Goal: Information Seeking & Learning: Learn about a topic

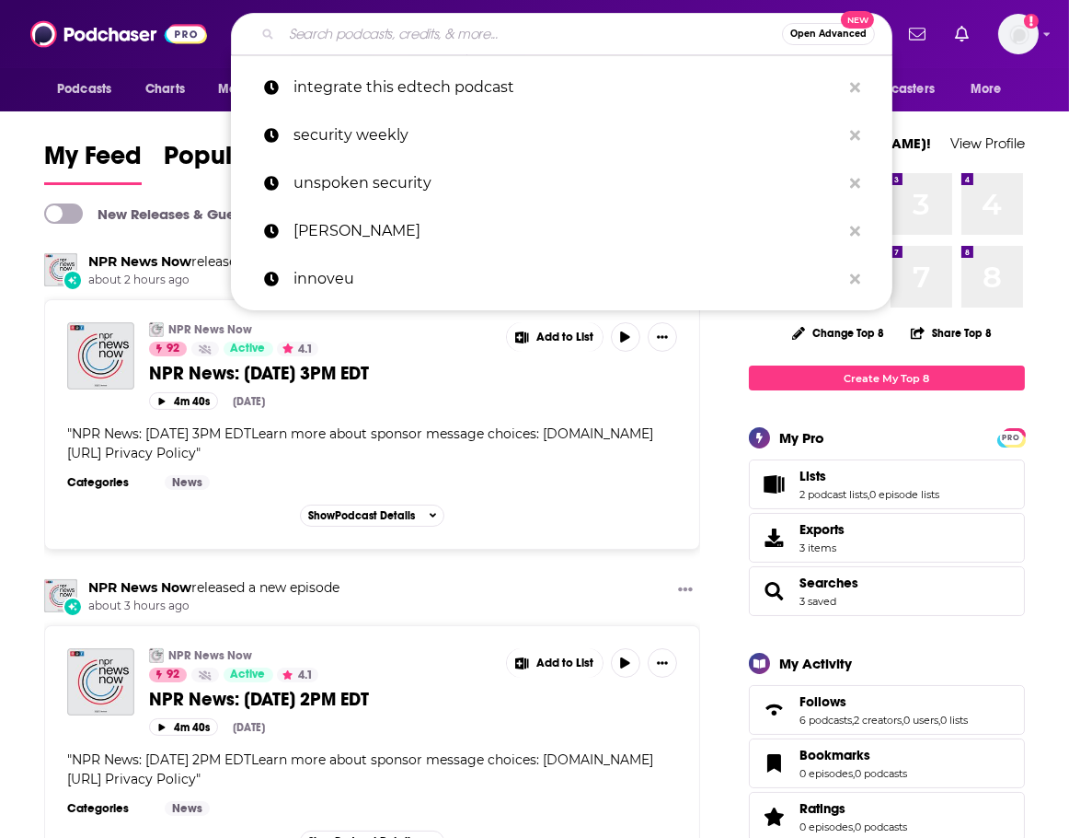
click at [548, 37] on input "Search podcasts, credits, & more..." at bounding box center [532, 33] width 501 height 29
click at [525, 28] on input "Search podcasts, credits, & more..." at bounding box center [532, 33] width 501 height 29
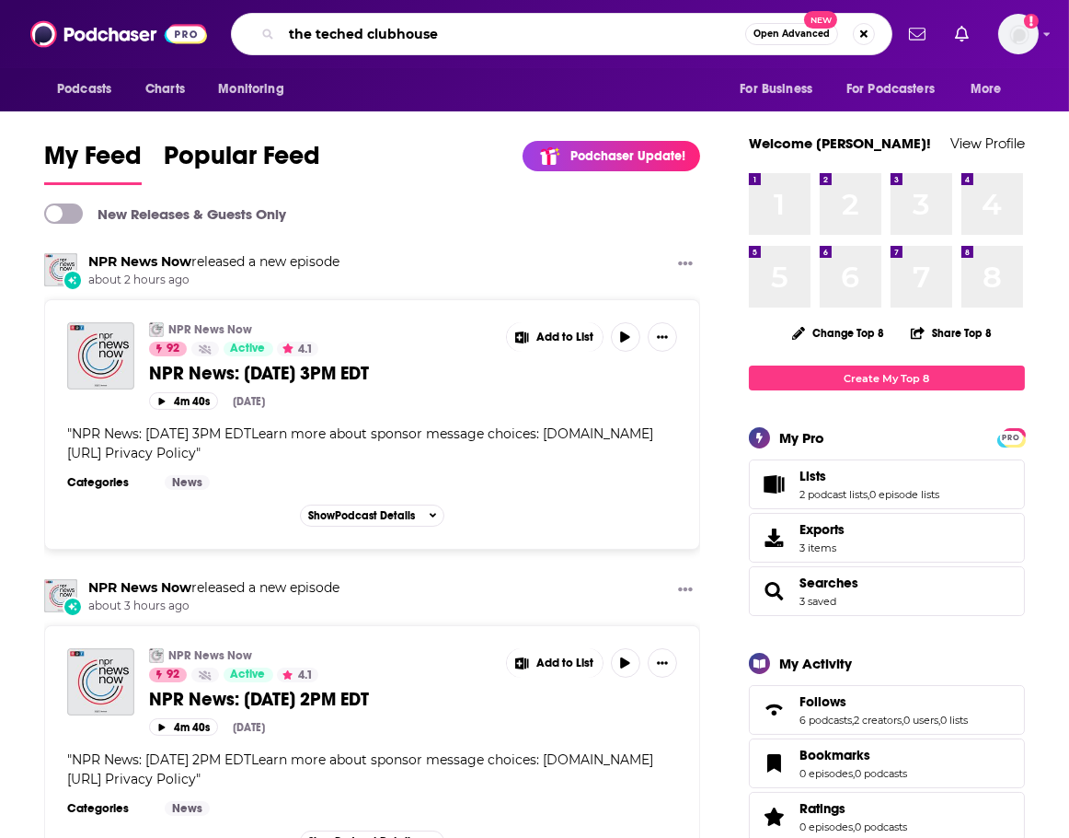
type input "the teched clubhouse"
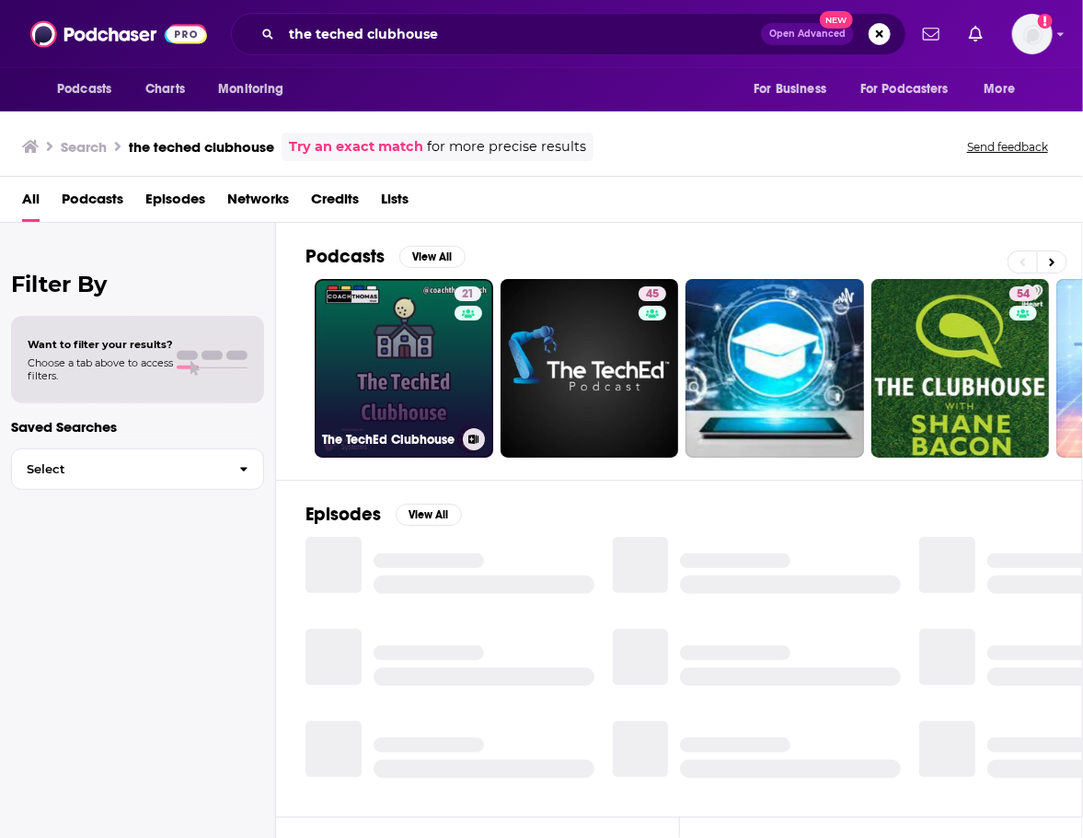
click at [391, 364] on link "21 The TechEd Clubhouse" at bounding box center [404, 368] width 179 height 179
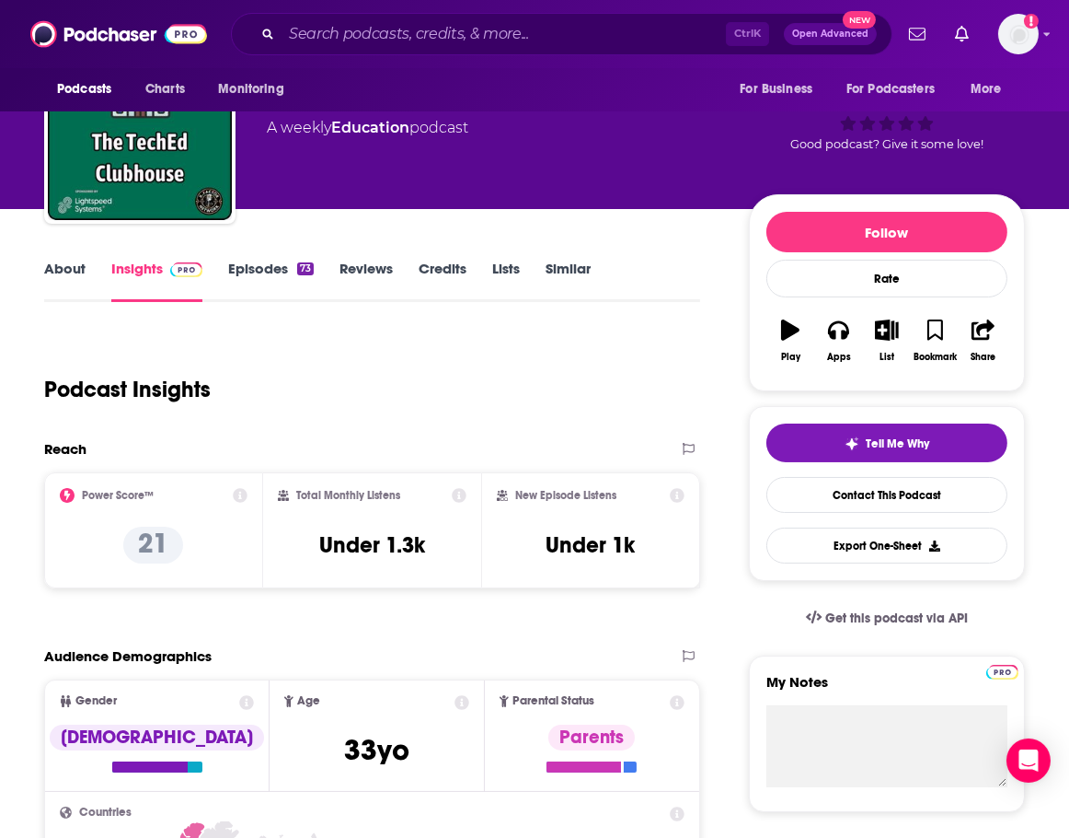
scroll to position [92, 0]
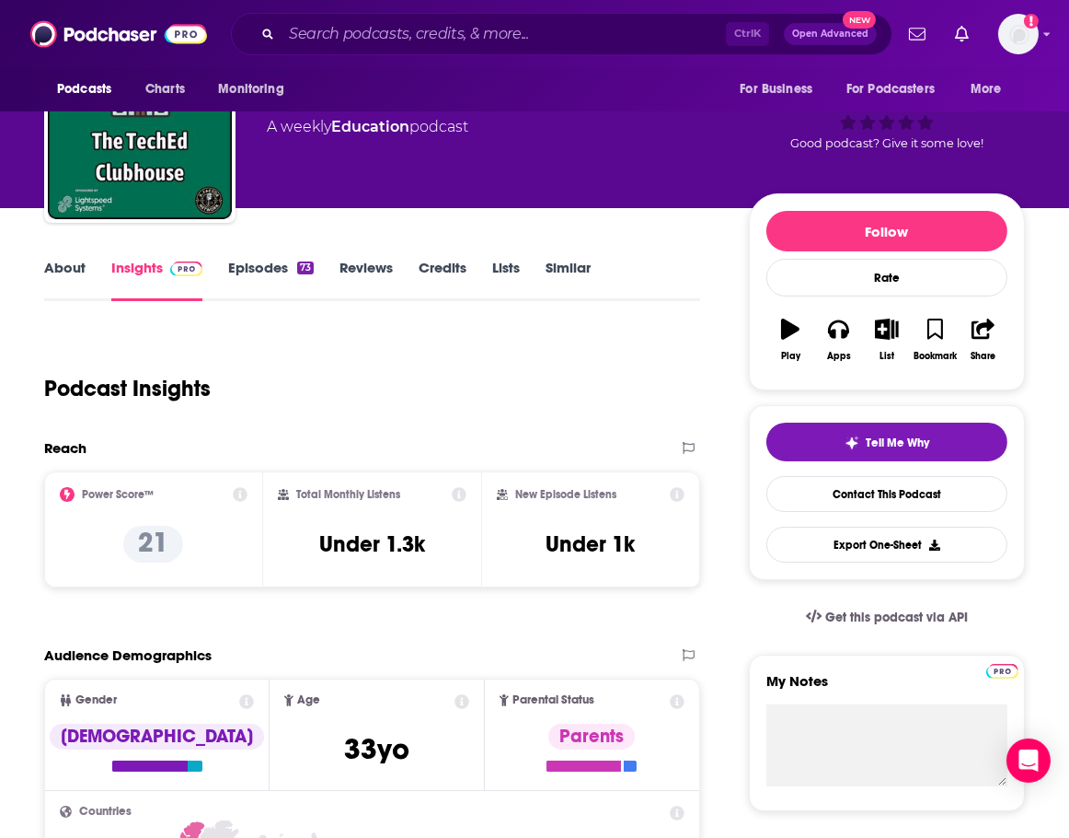
click at [248, 495] on icon at bounding box center [240, 494] width 15 height 15
click at [573, 391] on div "Podcast Insights" at bounding box center [364, 377] width 641 height 94
click at [257, 272] on link "Episodes 73" at bounding box center [271, 280] width 86 height 42
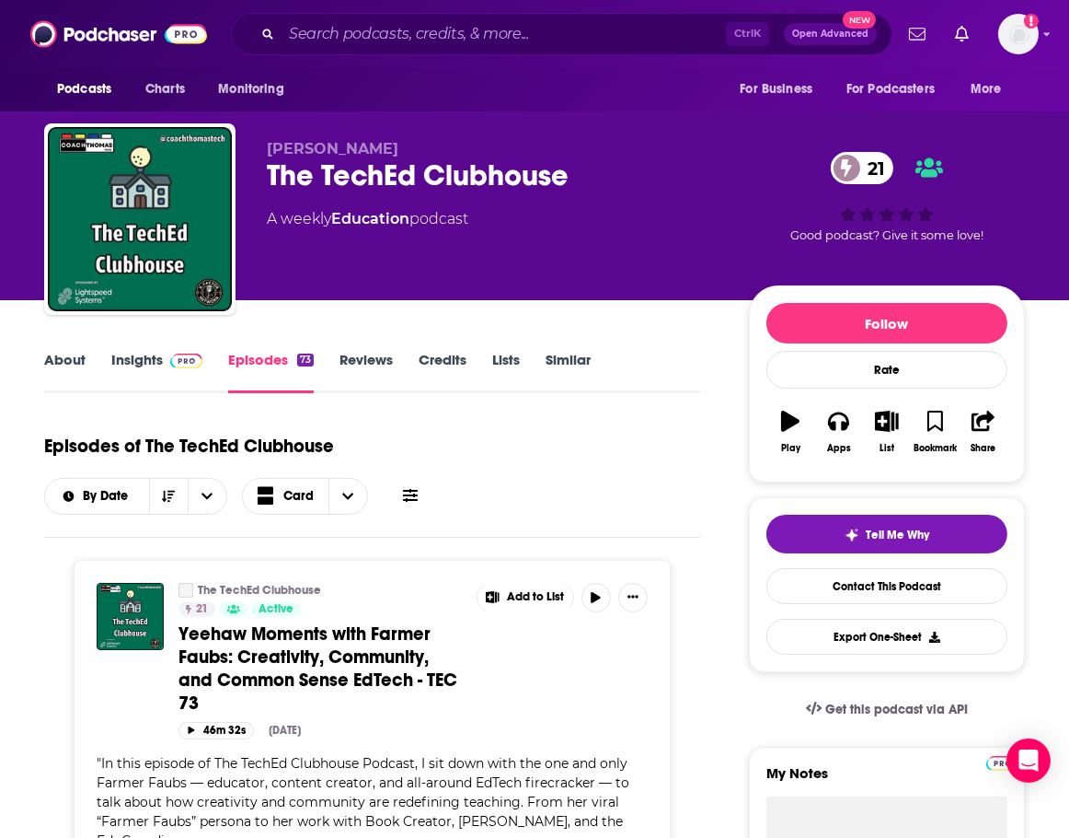
click at [67, 363] on link "About" at bounding box center [64, 372] width 41 height 42
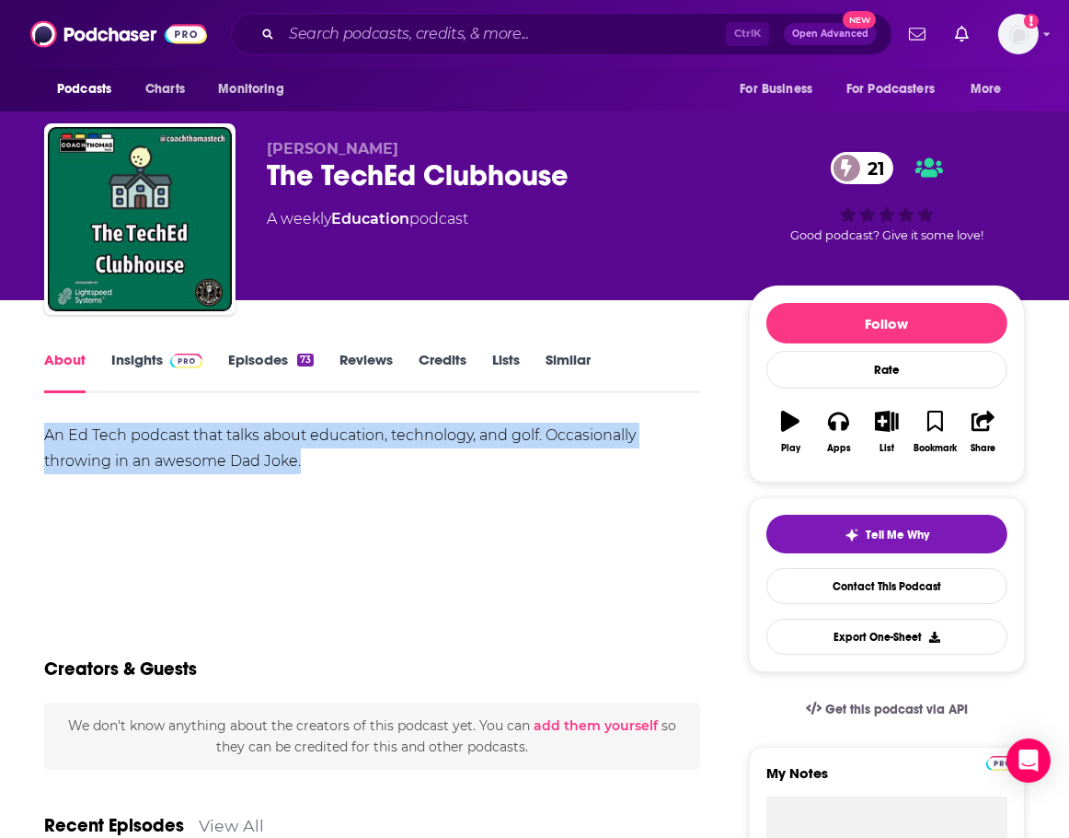
drag, startPoint x: 45, startPoint y: 432, endPoint x: 325, endPoint y: 461, distance: 281.3
click at [325, 461] on div "An Ed Tech podcast that talks about education, technology, and golf. Occasional…" at bounding box center [372, 448] width 656 height 52
copy div "An Ed Tech podcast that talks about education, technology, and golf. Occasional…"
click at [149, 360] on link "Insights" at bounding box center [156, 372] width 91 height 42
